Goal: Find specific page/section: Find specific page/section

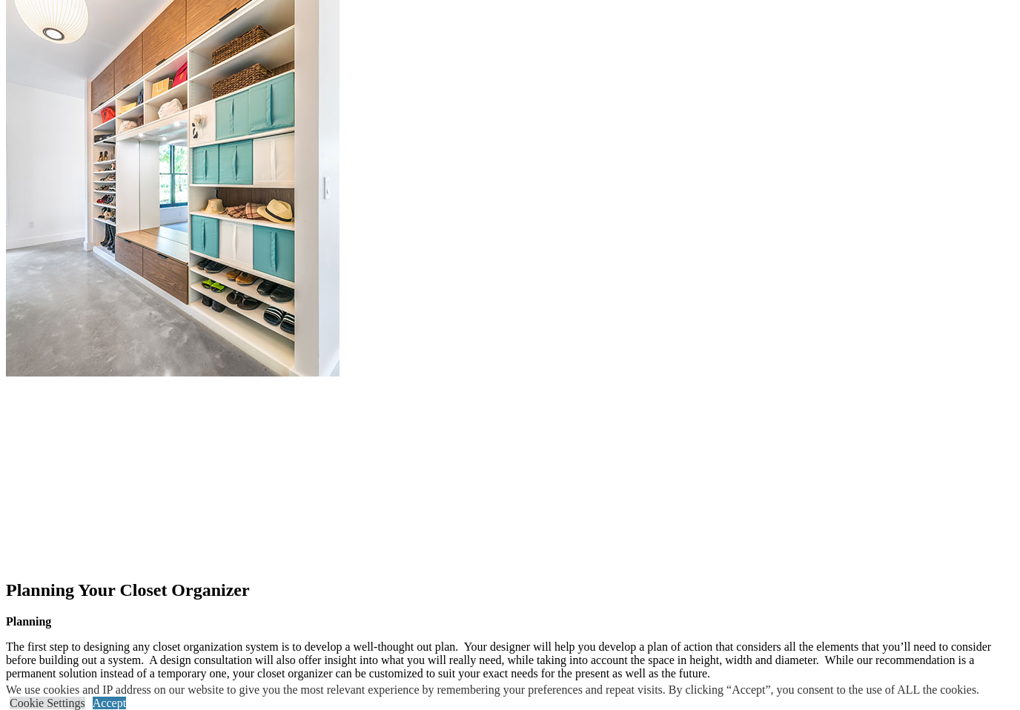
scroll to position [1871, 0]
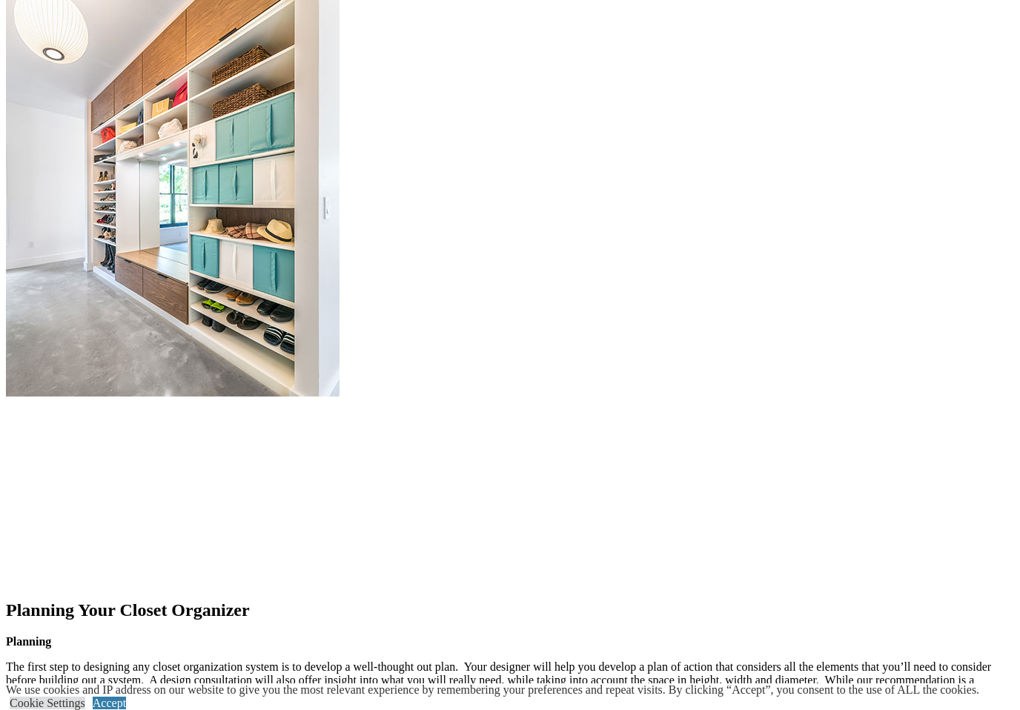
type input "*"
type input "*****"
click input "*" at bounding box center [0, 0] width 0 height 0
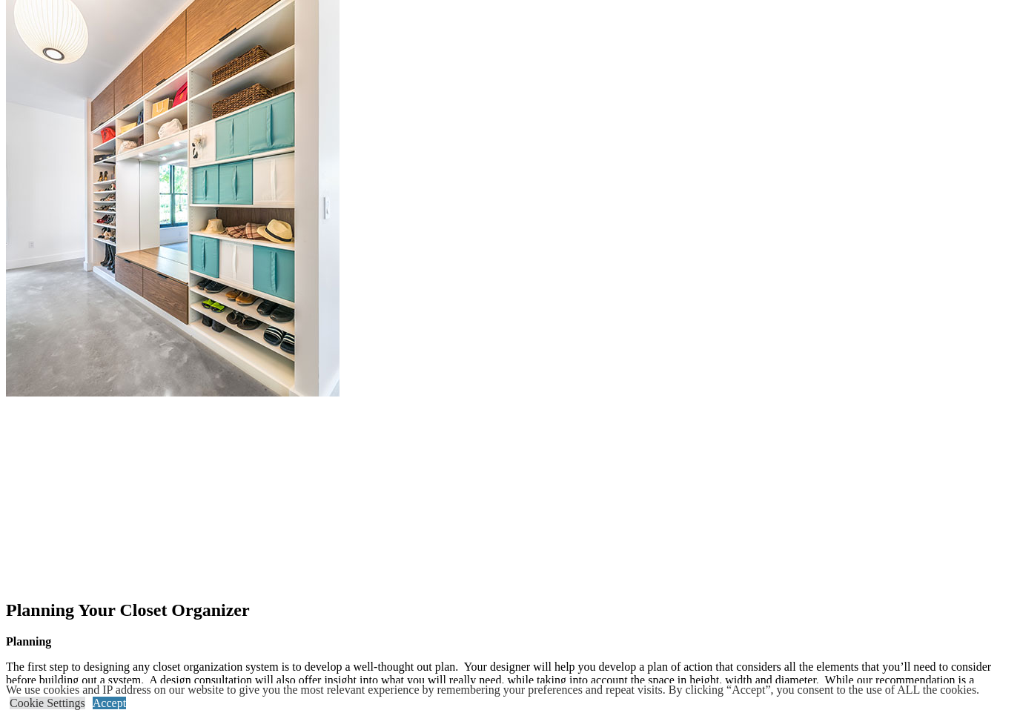
click input "*" at bounding box center [0, 0] width 0 height 0
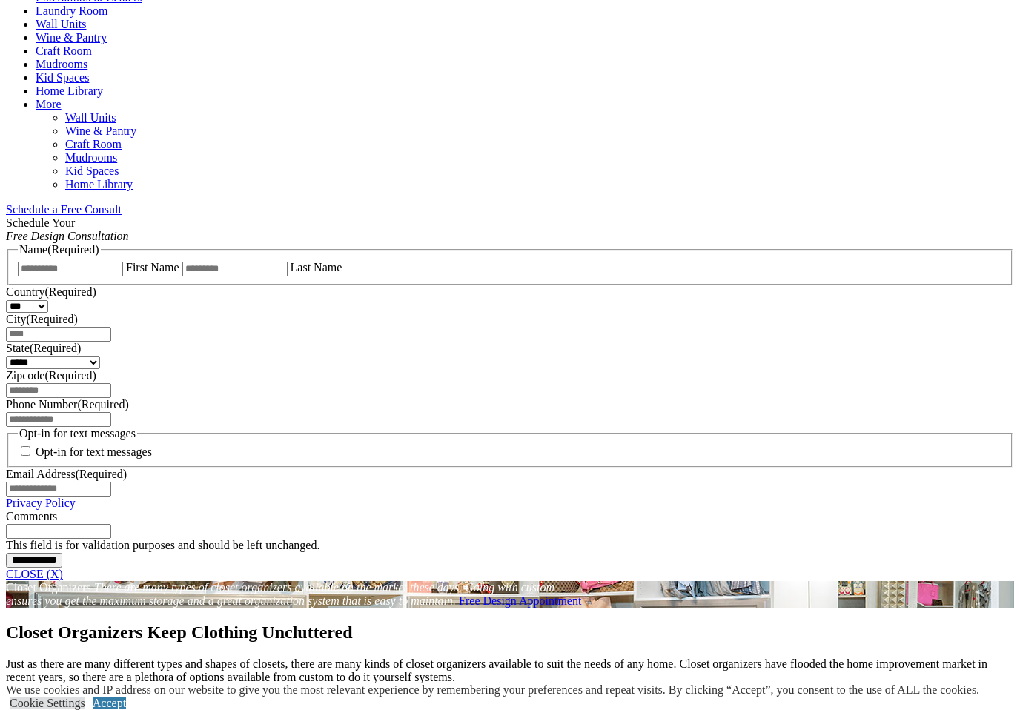
scroll to position [793, 0]
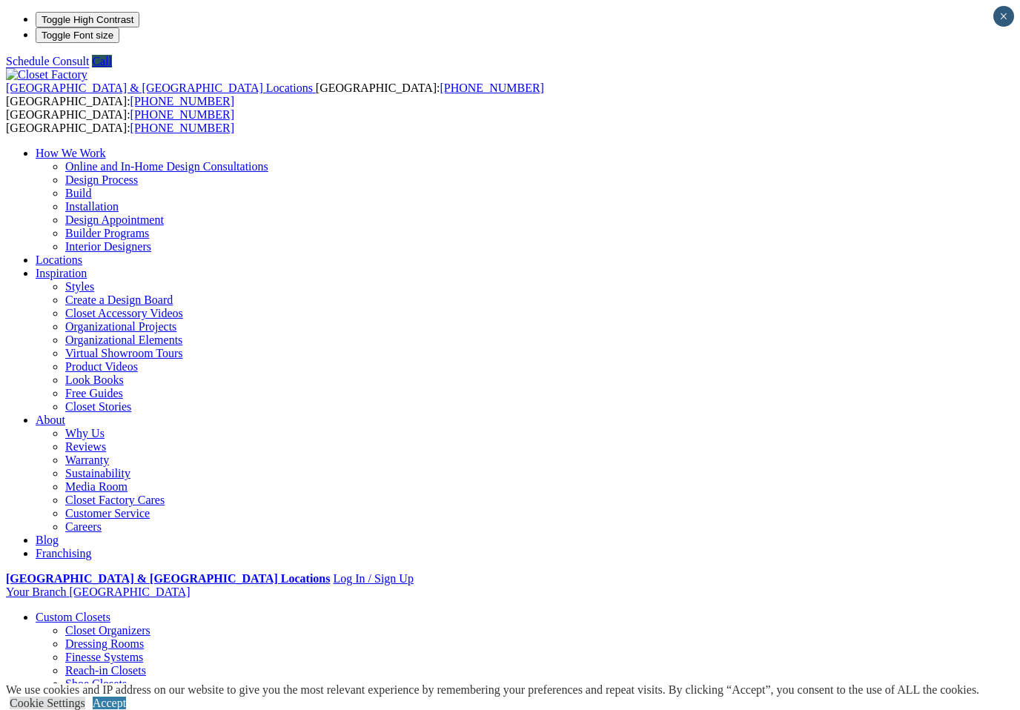
scroll to position [185, 0]
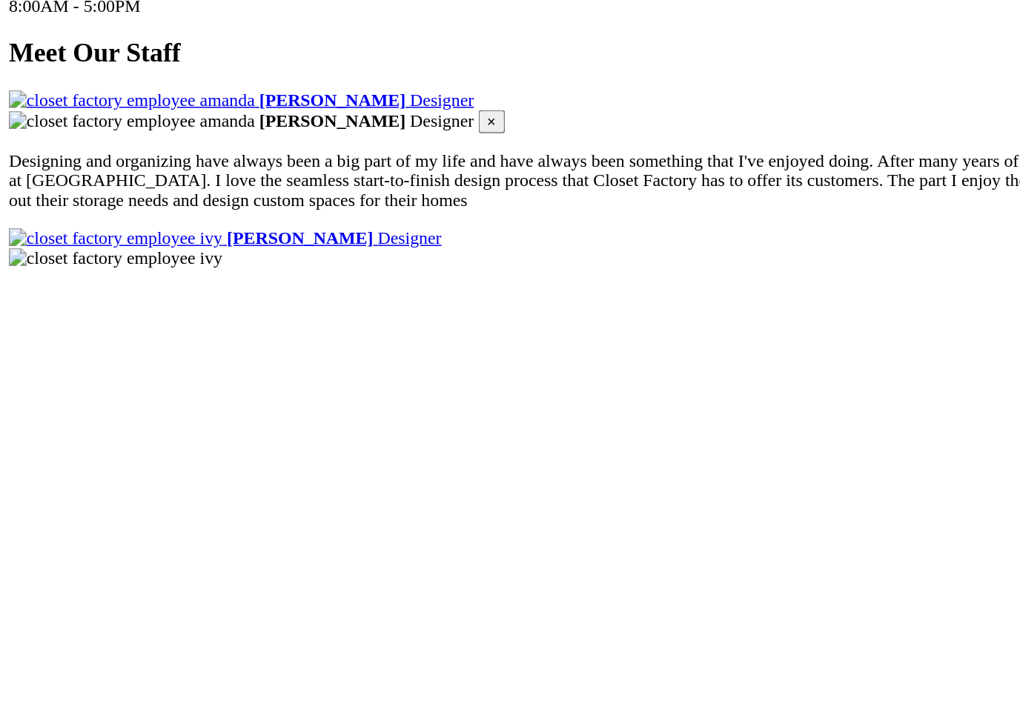
scroll to position [1980, 0]
